Goal: Task Accomplishment & Management: Use online tool/utility

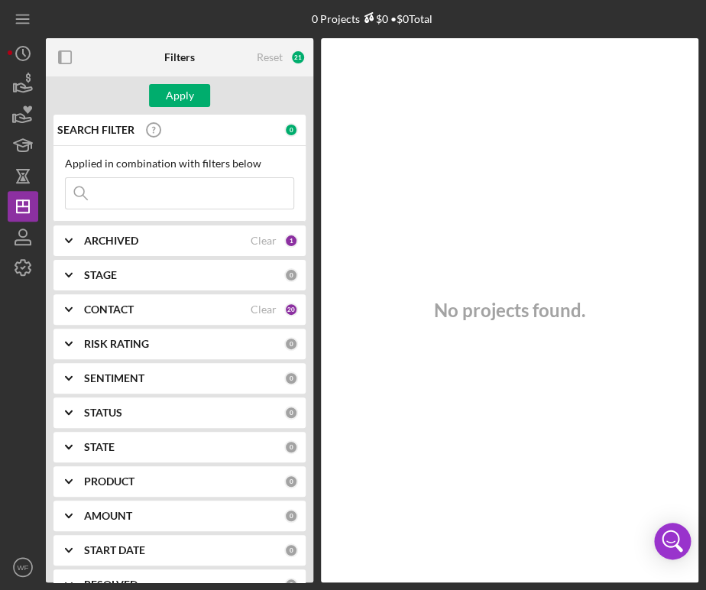
click at [209, 212] on div "Applied in combination with filters below Icon/Menu Close" at bounding box center [179, 184] width 252 height 76
click at [209, 190] on input at bounding box center [180, 193] width 228 height 31
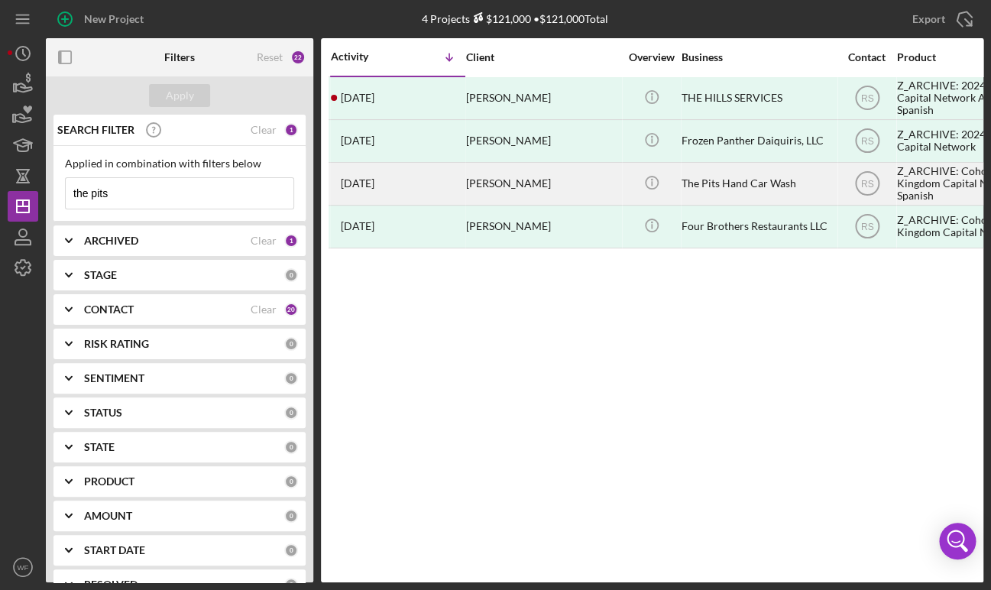
type input "the pits"
click at [518, 195] on div "[PERSON_NAME]" at bounding box center [542, 184] width 153 height 41
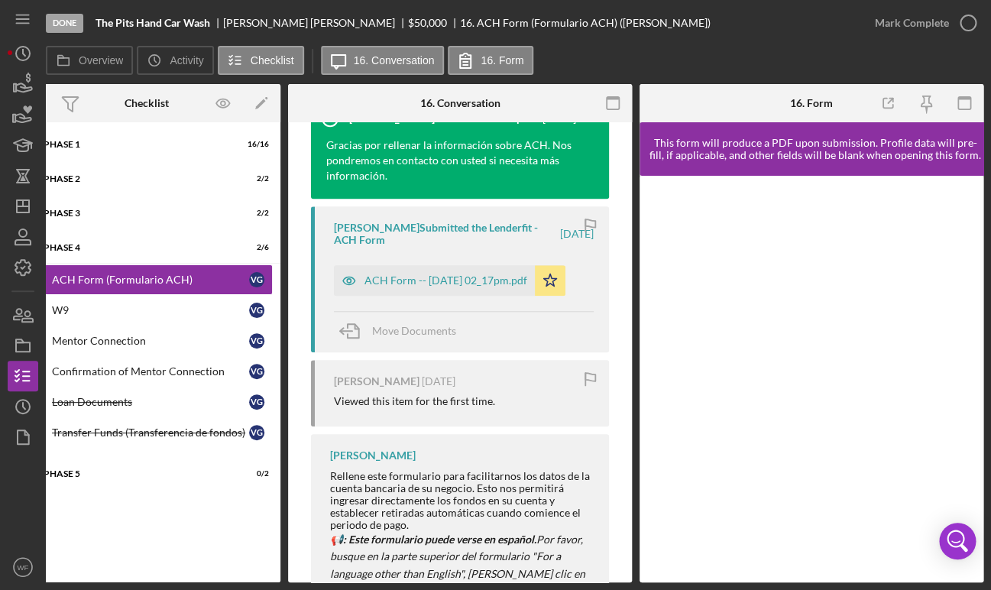
scroll to position [459, 0]
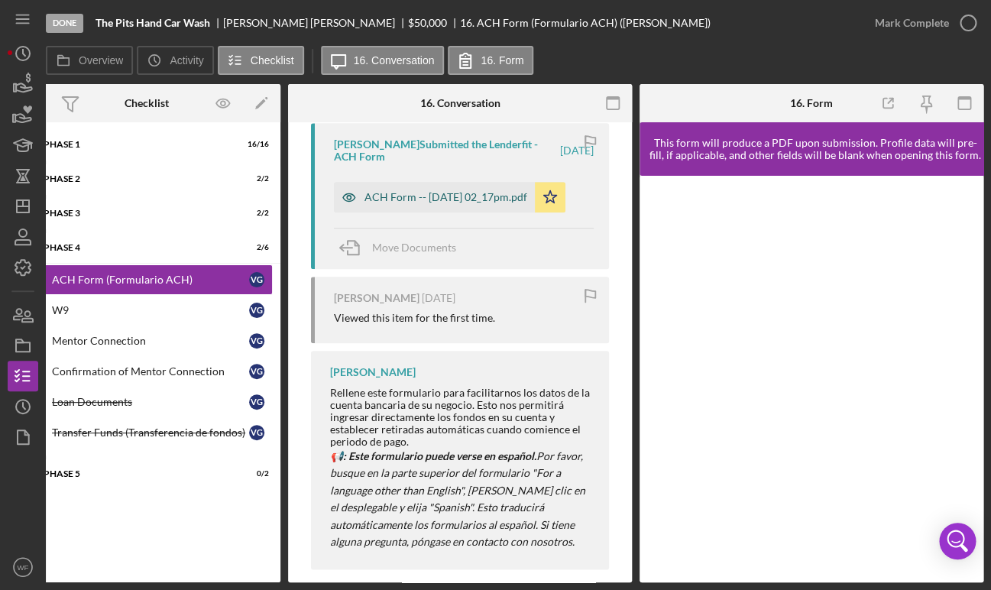
click at [404, 195] on div "ACH Form -- [DATE] 02_17pm.pdf" at bounding box center [446, 197] width 163 height 12
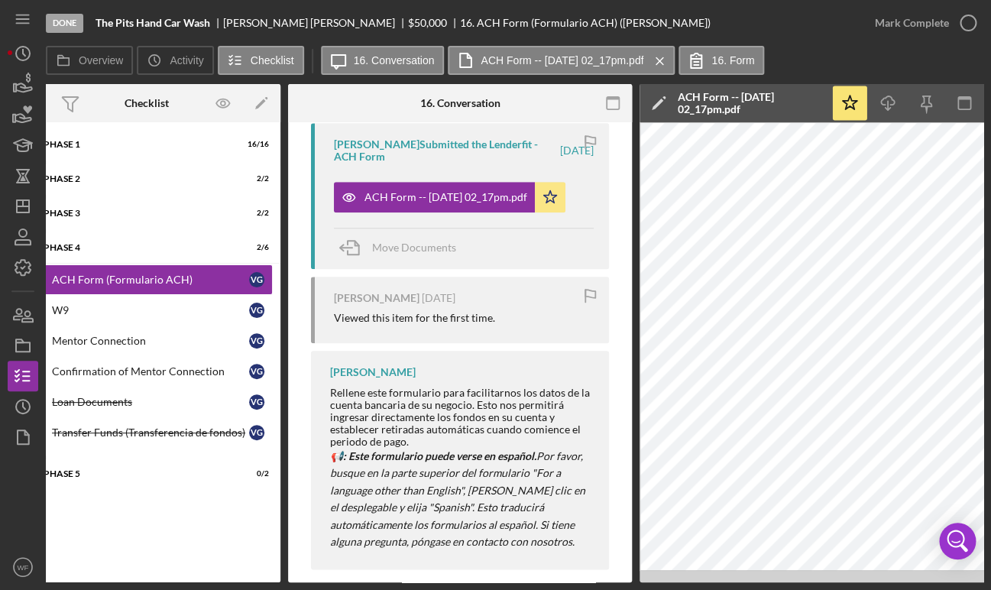
scroll to position [0, 0]
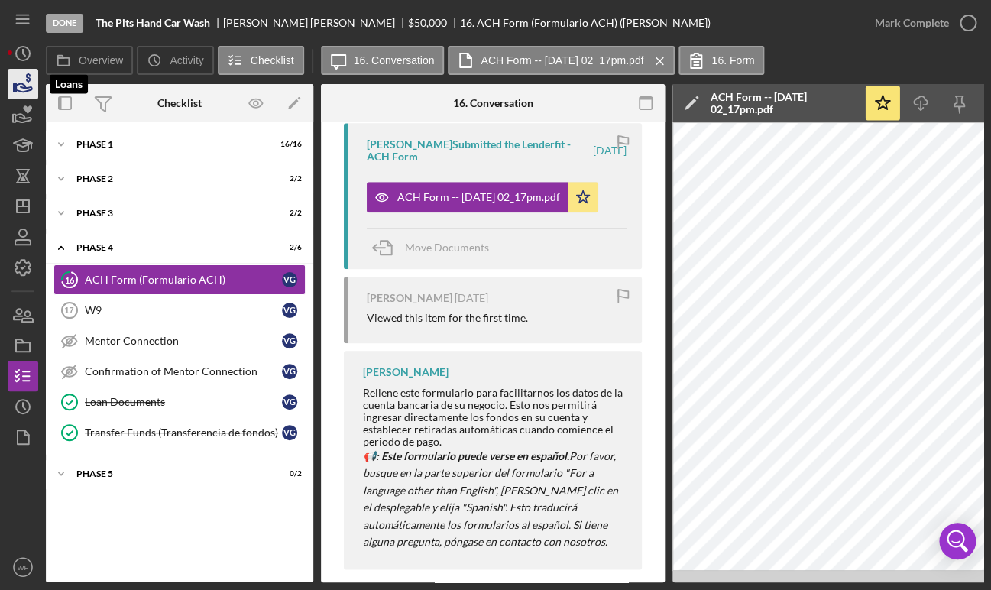
click at [20, 91] on icon "button" at bounding box center [24, 87] width 16 height 8
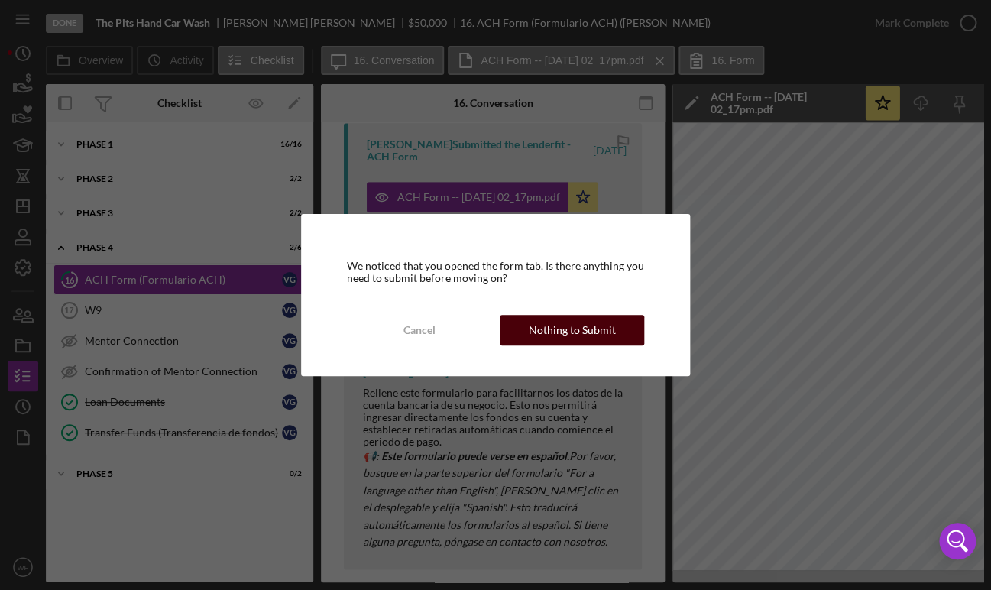
click at [613, 342] on button "Nothing to Submit" at bounding box center [572, 330] width 145 height 31
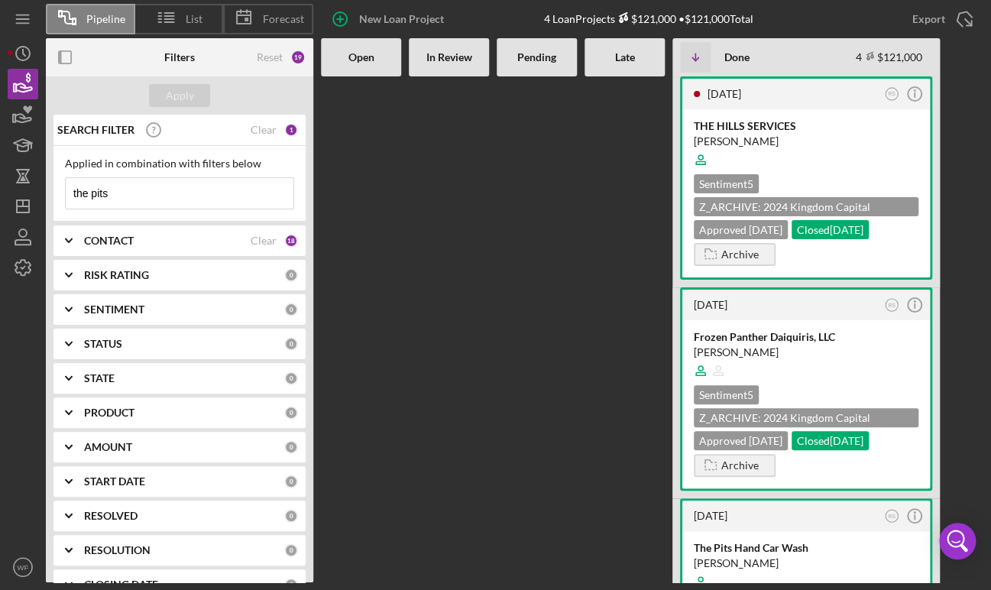
click at [209, 190] on input "the pits" at bounding box center [180, 193] width 228 height 31
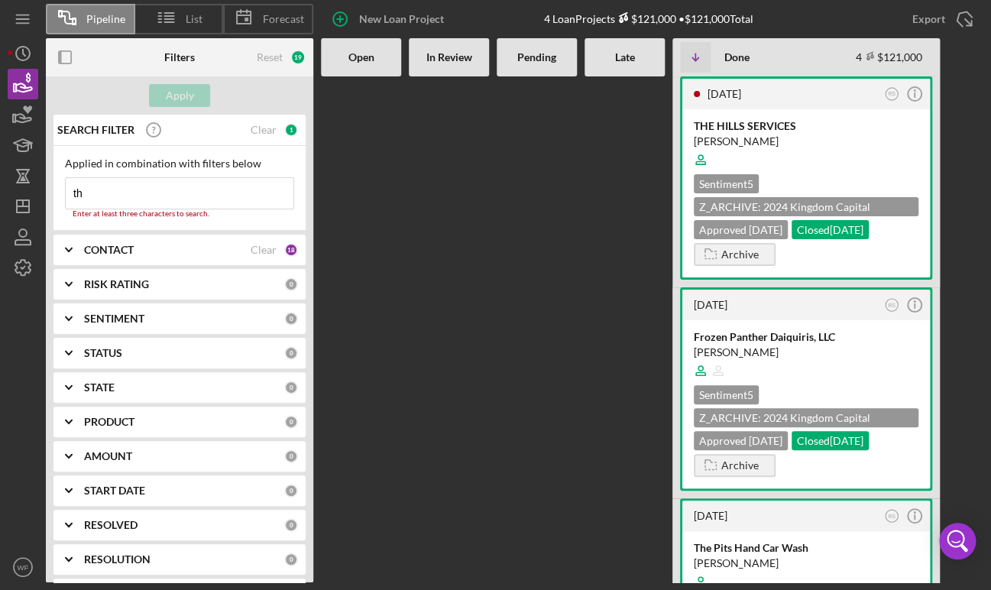
type input "t"
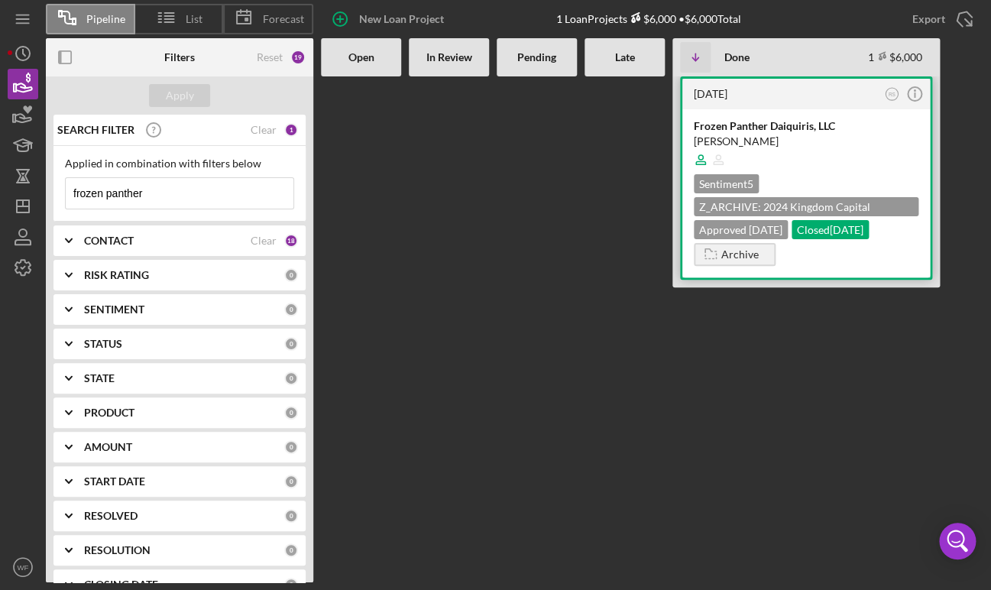
type input "frozen panther"
click at [705, 155] on div at bounding box center [806, 159] width 225 height 29
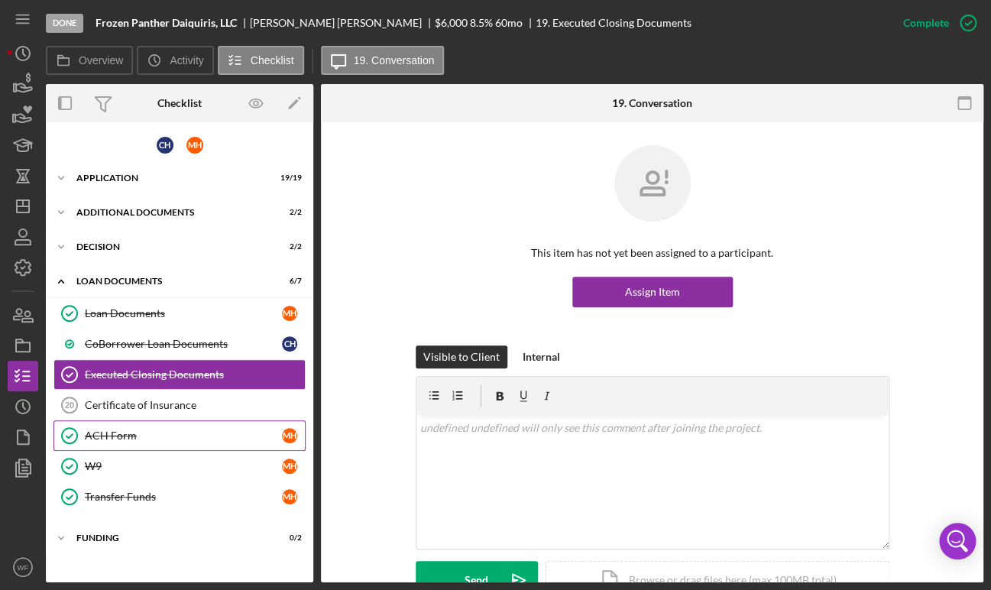
click at [131, 429] on link "ACH Form ACH Form M H" at bounding box center [179, 435] width 252 height 31
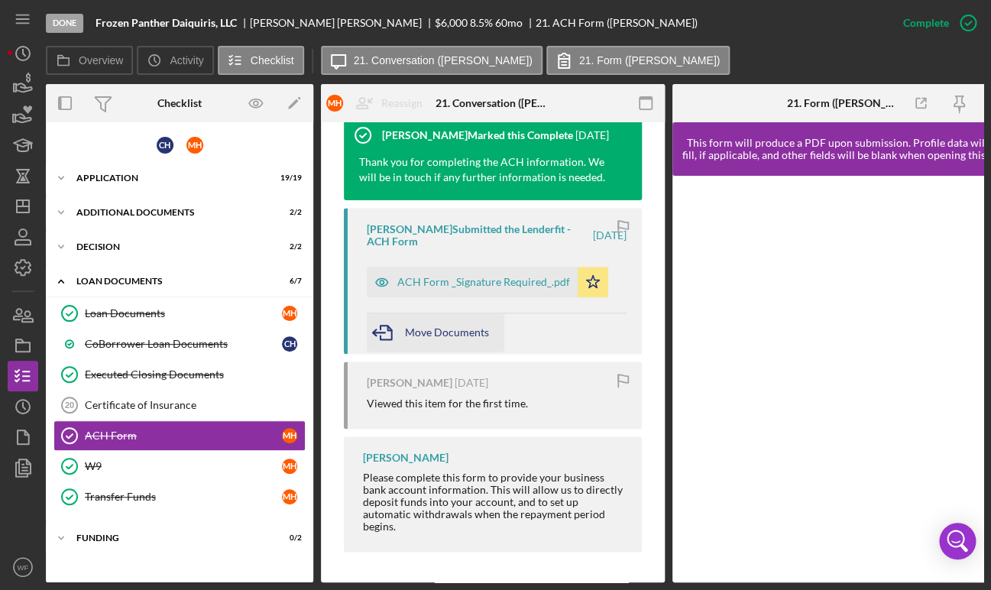
scroll to position [556, 0]
click at [424, 281] on div "ACH Form _Signature Required_.pdf" at bounding box center [483, 282] width 173 height 12
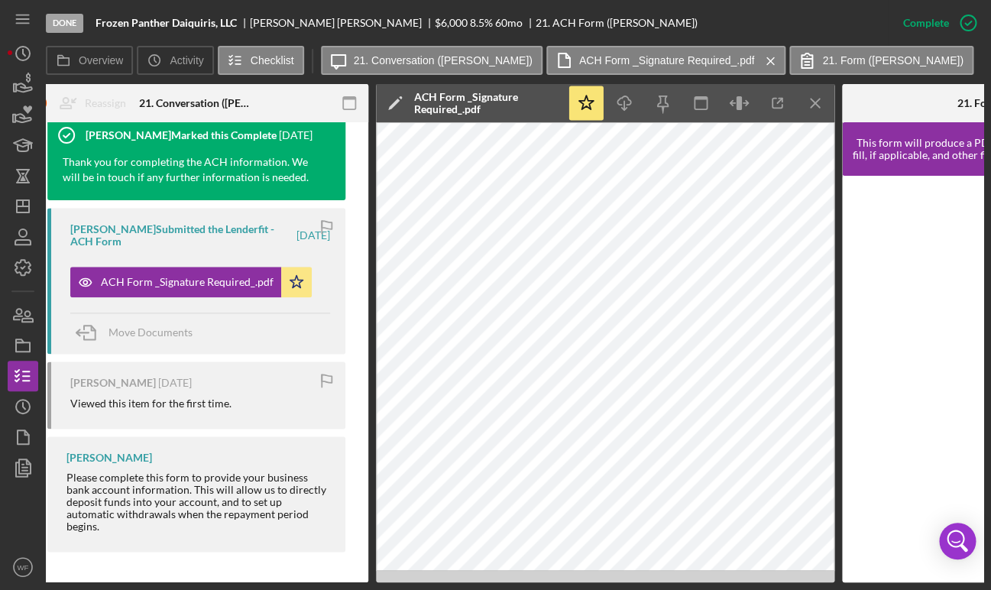
scroll to position [0, 413]
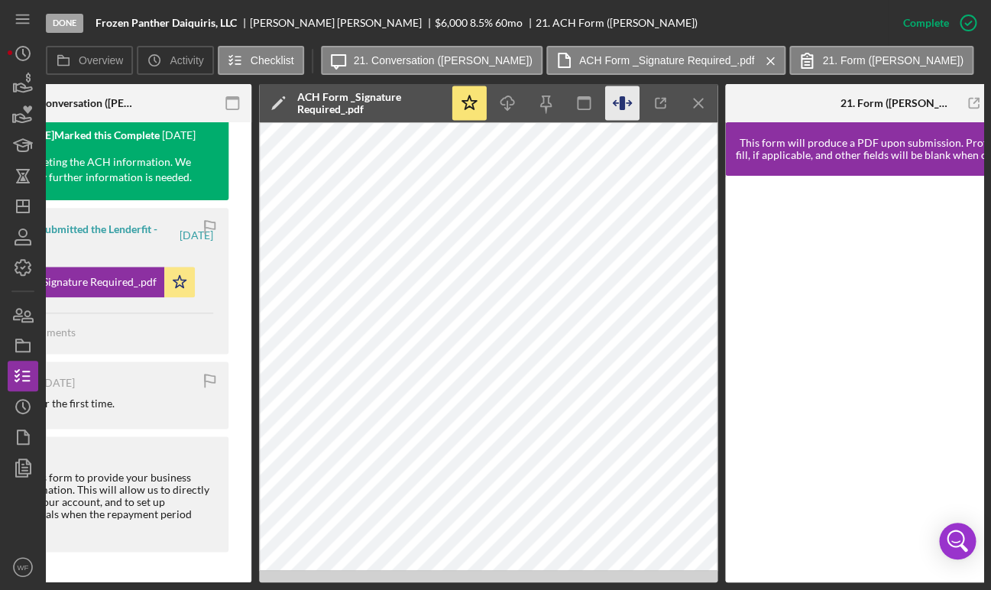
click at [618, 105] on icon "button" at bounding box center [622, 103] width 34 height 34
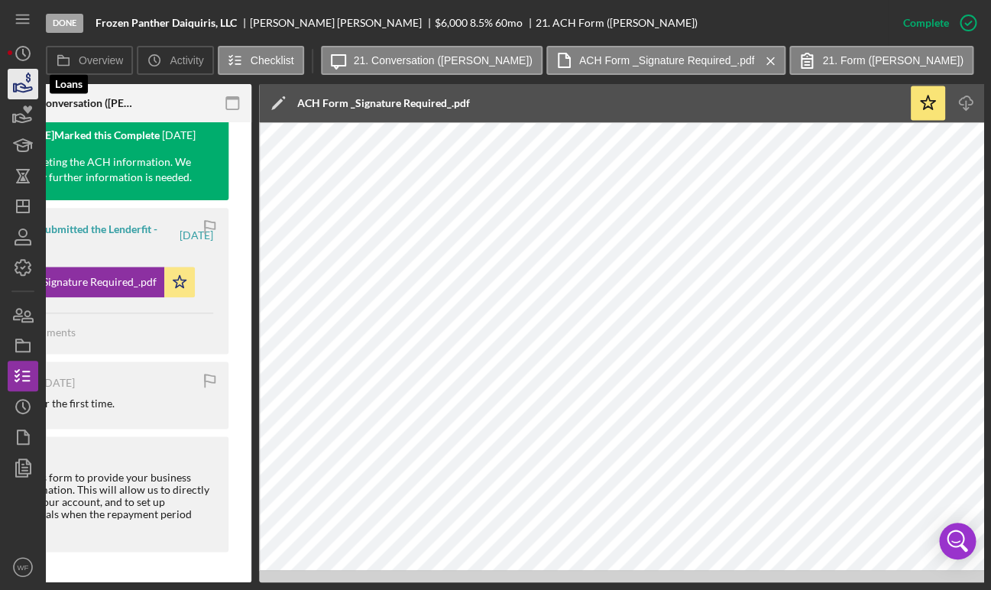
click at [23, 83] on icon "button" at bounding box center [23, 84] width 38 height 38
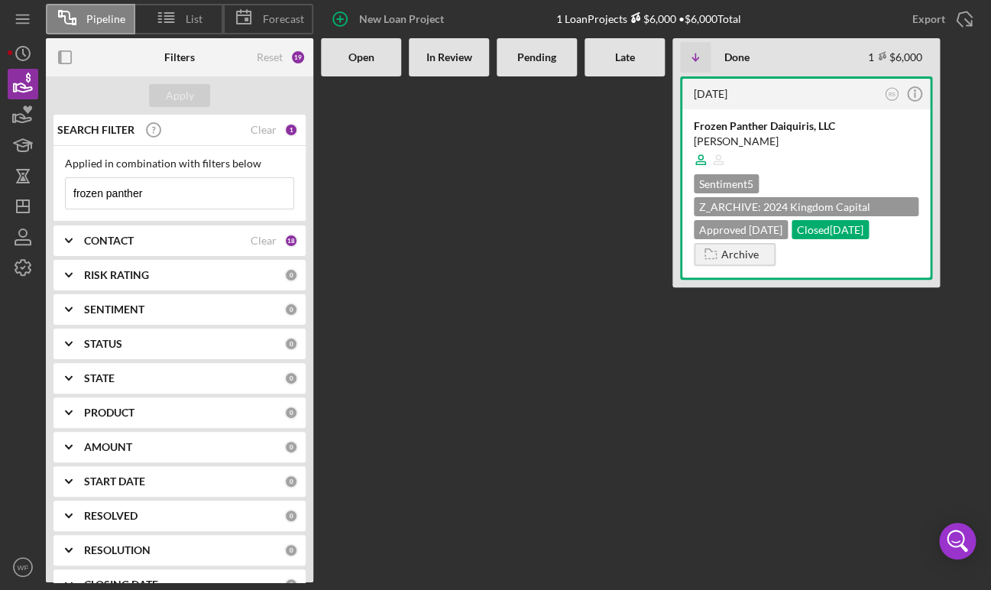
drag, startPoint x: 167, startPoint y: 193, endPoint x: -109, endPoint y: 191, distance: 276.7
click at [66, 191] on input "frozen panther" at bounding box center [180, 193] width 228 height 31
type input "pink daisy"
click at [705, 138] on div "[PERSON_NAME]" at bounding box center [806, 141] width 225 height 15
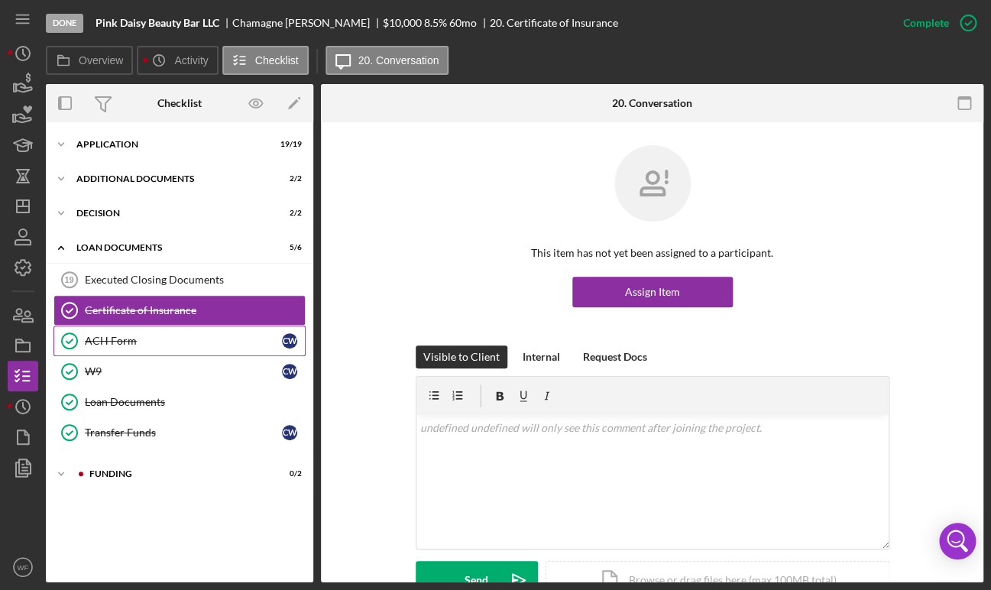
click at [185, 347] on div "ACH Form" at bounding box center [183, 341] width 197 height 12
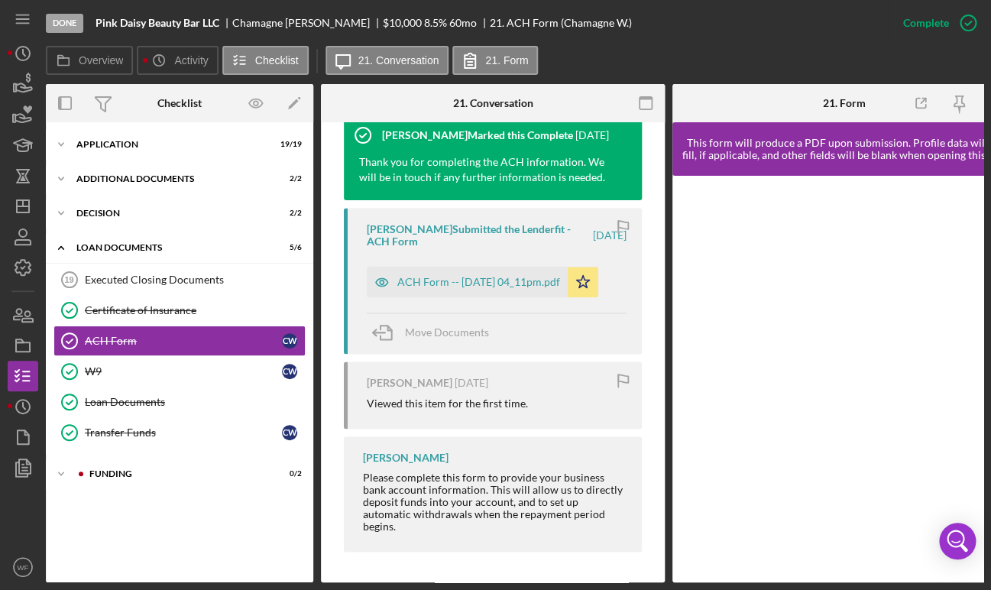
scroll to position [561, 0]
click at [440, 276] on div "ACH Form -- [DATE] 04_11pm.pdf" at bounding box center [478, 282] width 163 height 12
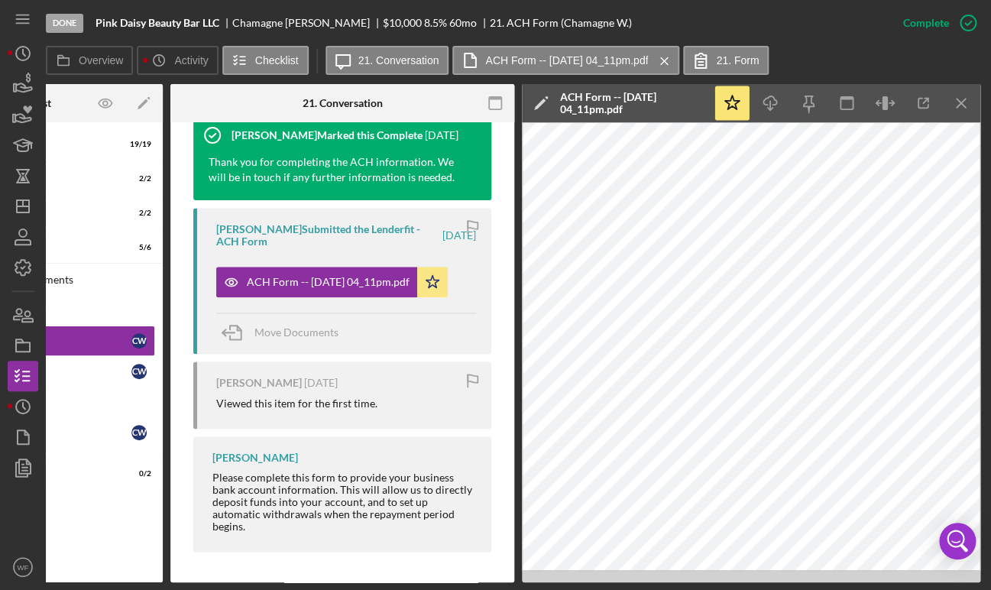
scroll to position [0, 212]
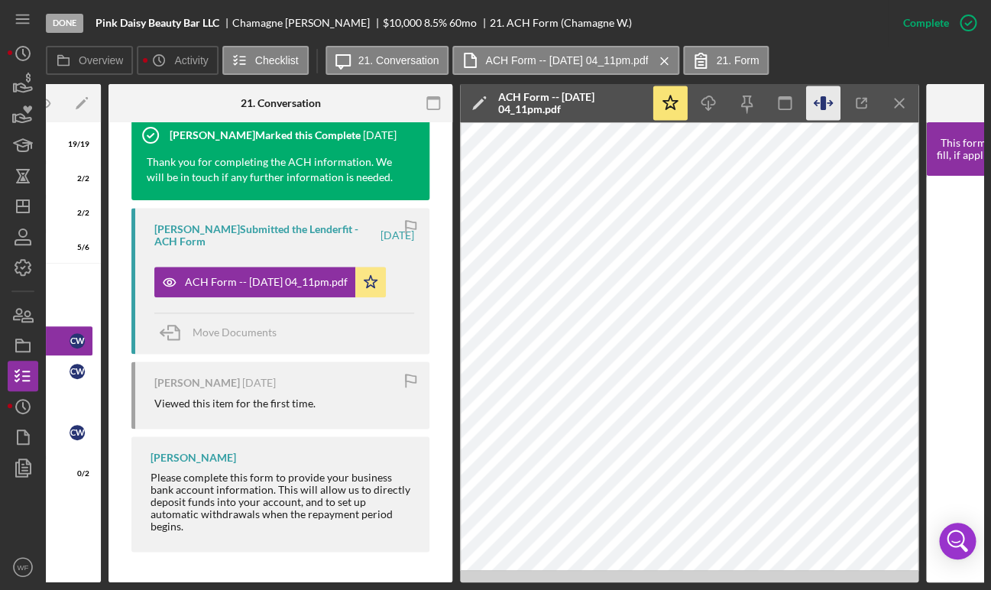
click at [705, 94] on icon "button" at bounding box center [823, 103] width 34 height 34
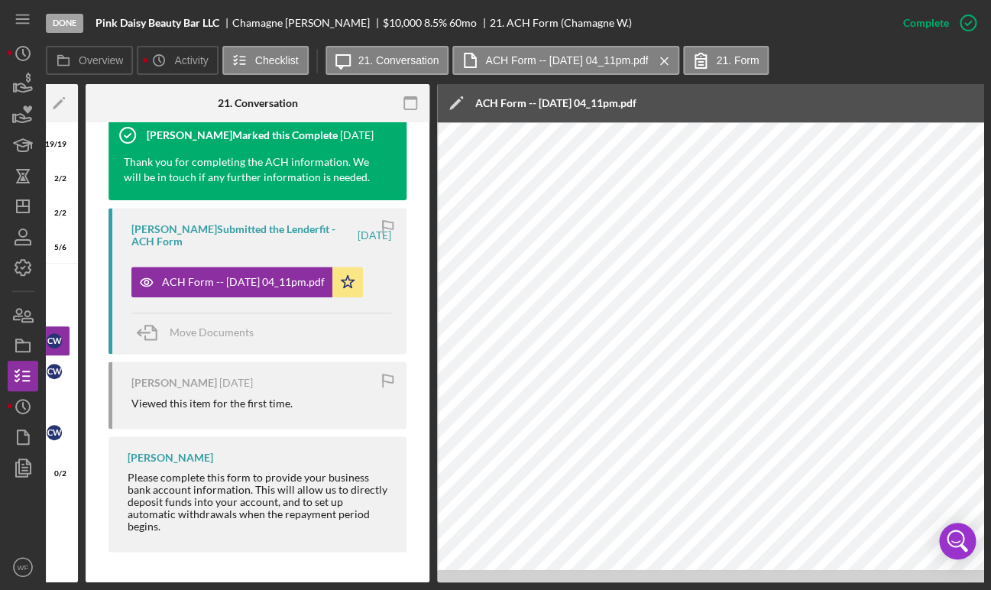
scroll to position [0, 0]
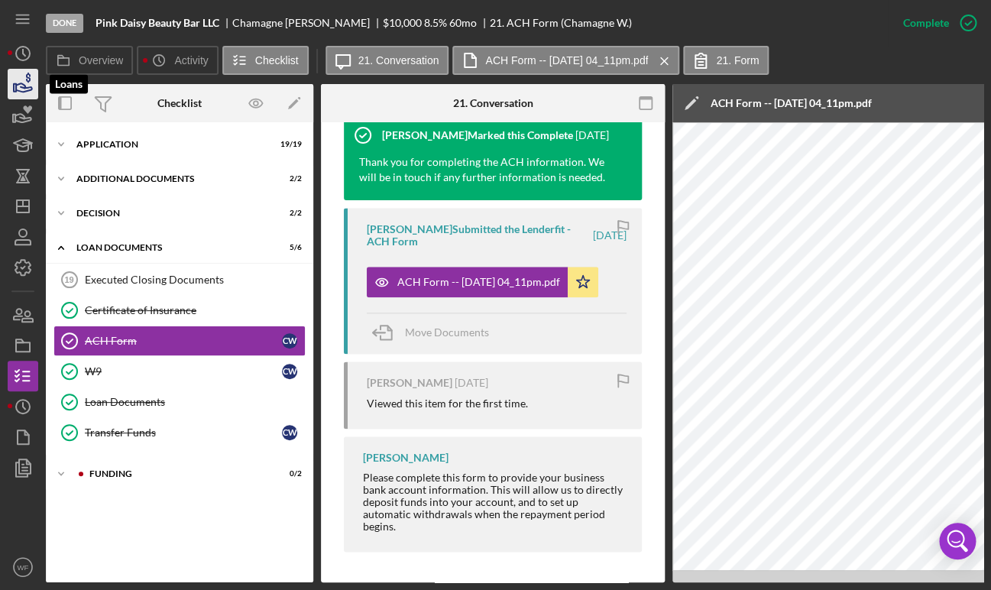
click at [20, 88] on icon "button" at bounding box center [23, 84] width 38 height 38
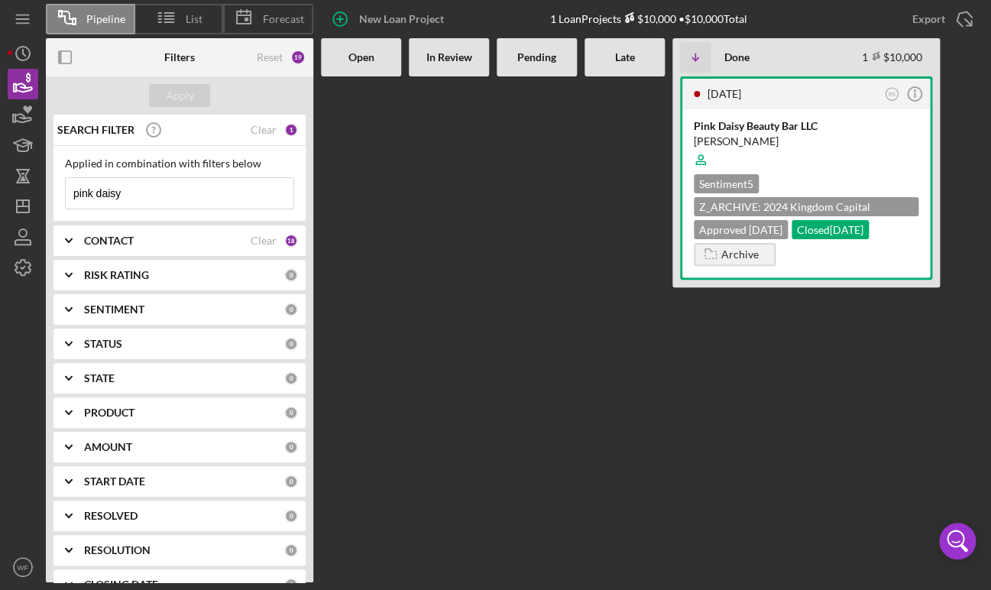
drag, startPoint x: 159, startPoint y: 193, endPoint x: -41, endPoint y: 193, distance: 200.2
click at [66, 193] on input "pink daisy" at bounding box center [180, 193] width 228 height 31
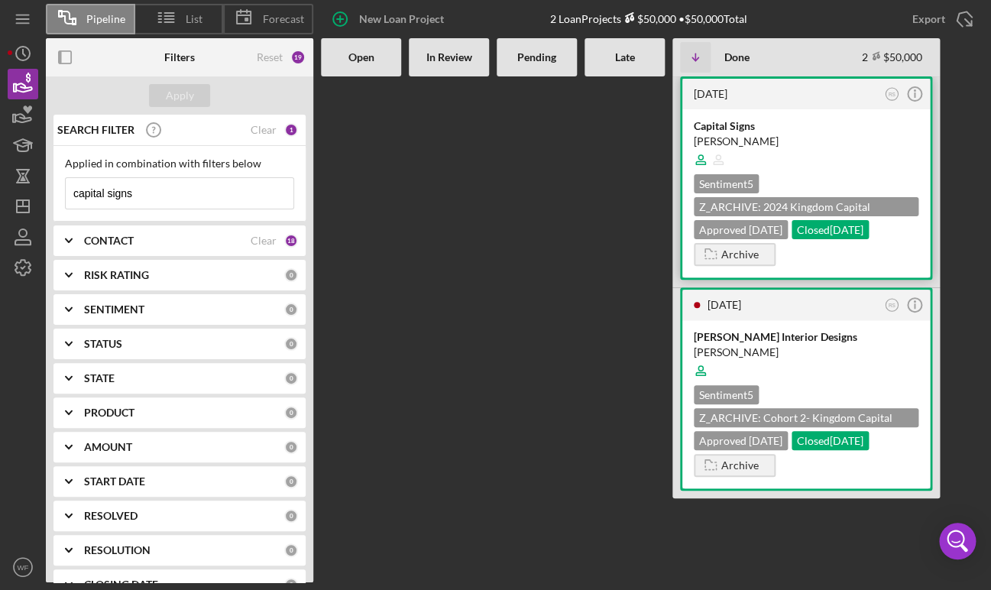
type input "capital signs"
click at [705, 160] on div at bounding box center [806, 159] width 225 height 29
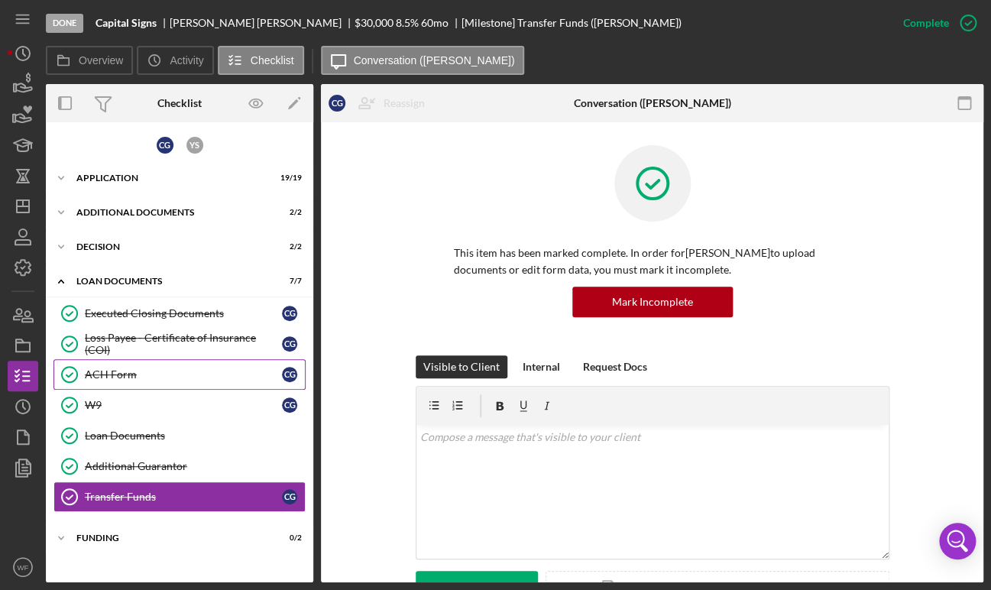
click at [135, 368] on link "ACH Form ACH Form C G" at bounding box center [179, 374] width 252 height 31
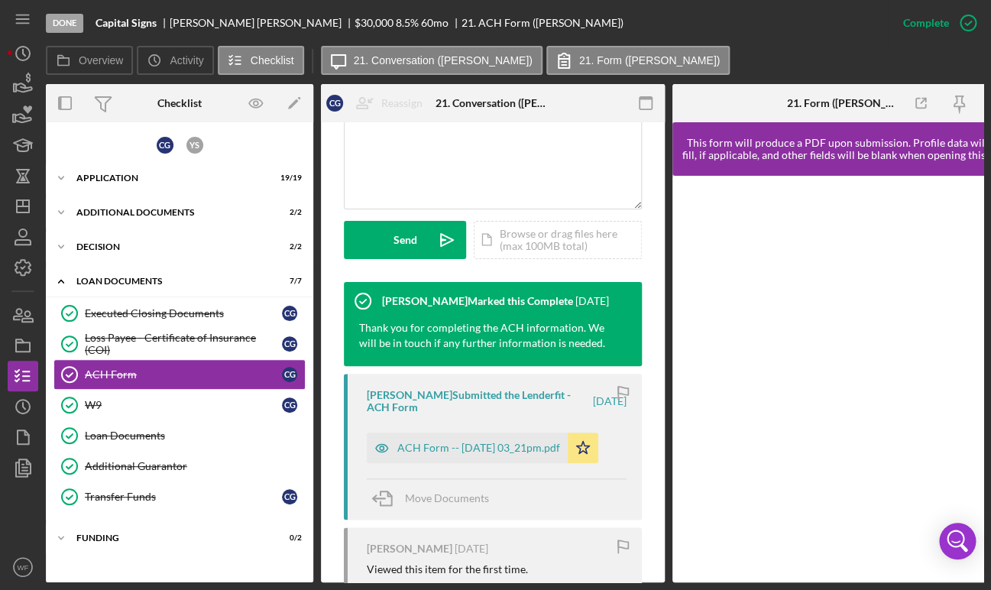
scroll to position [493, 0]
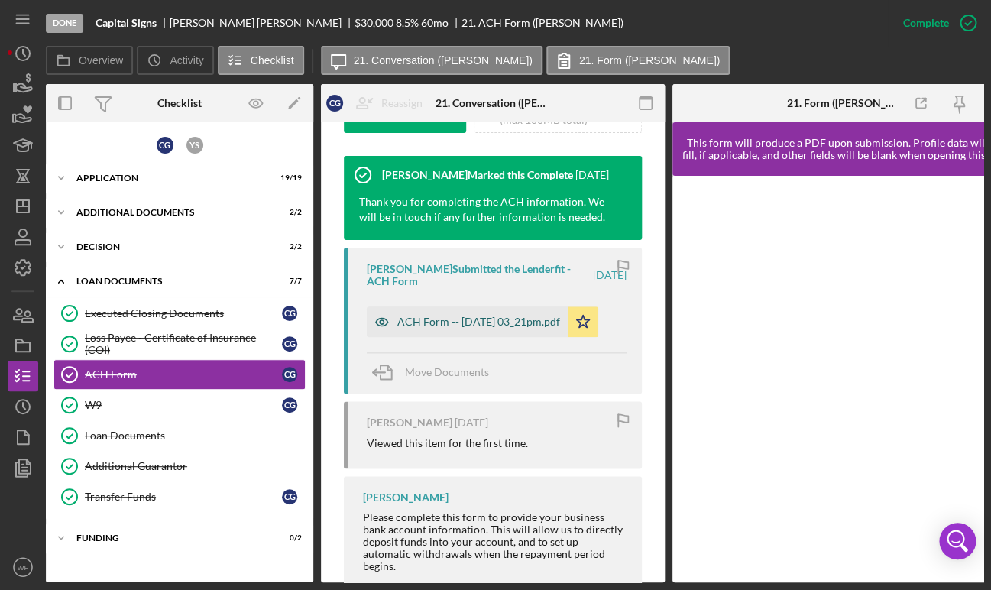
click at [434, 328] on div "ACH Form -- [DATE] 03_21pm.pdf" at bounding box center [478, 322] width 163 height 12
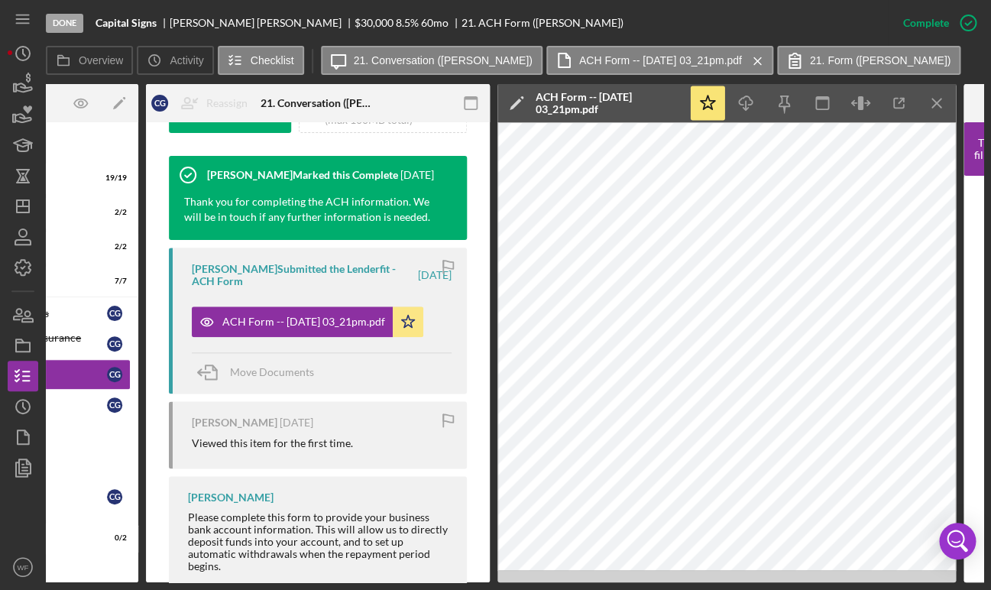
scroll to position [0, 183]
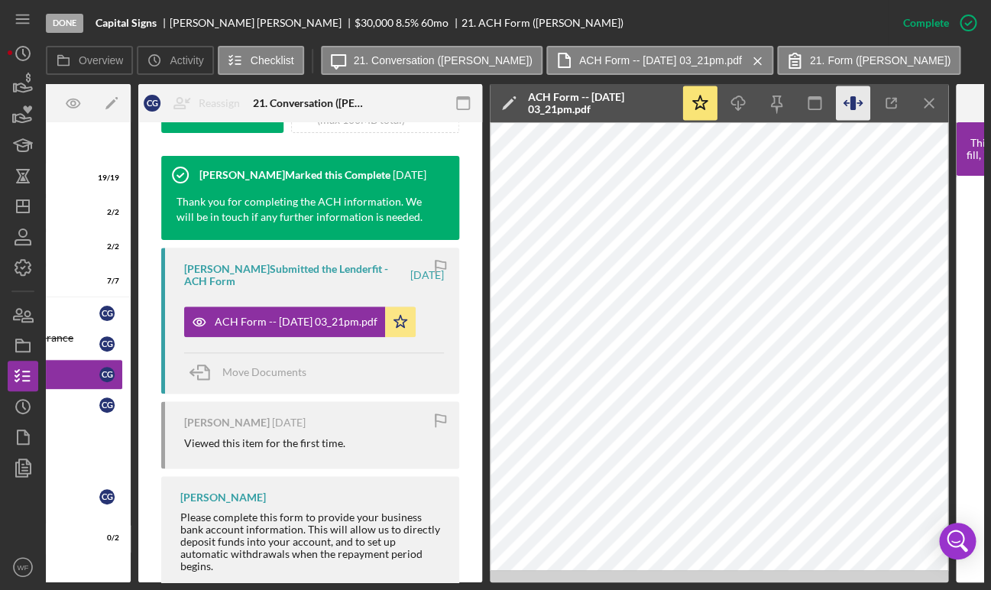
click at [705, 93] on icon "button" at bounding box center [853, 103] width 34 height 34
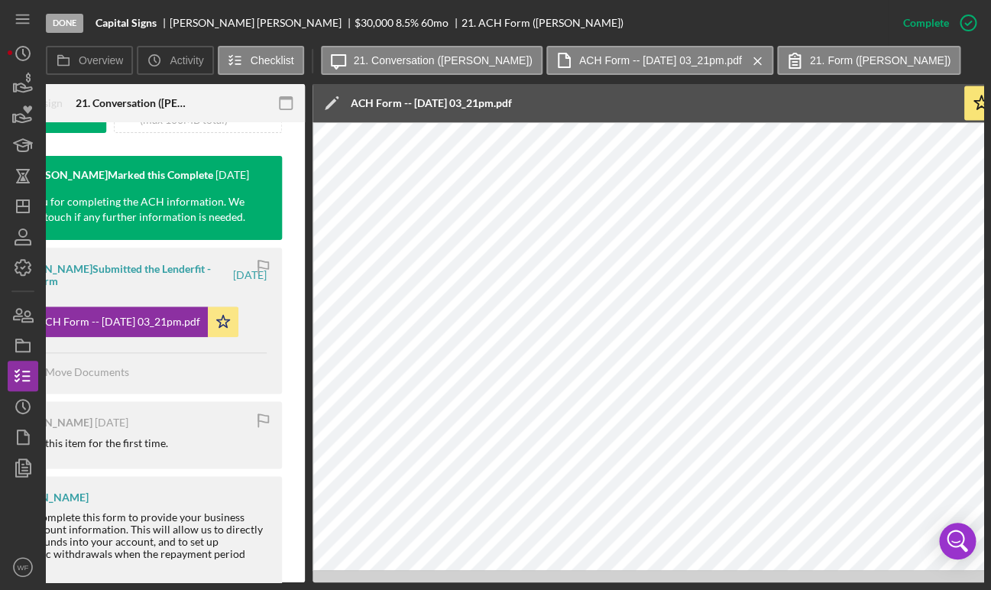
scroll to position [0, 367]
